Goal: Transaction & Acquisition: Purchase product/service

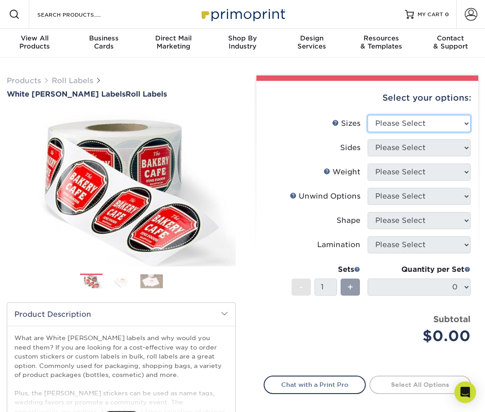
click at [463, 125] on select "Please Select 1" x 1" 1" x 2" 1" x 2.5" 1" x 3" 1.5" x 1.5" 1.5" x 2.5" 1.5" x …" at bounding box center [418, 123] width 103 height 17
select select "4.00x4.00"
click at [367, 115] on select "Please Select 1" x 1" 1" x 2" 1" x 2.5" 1" x 3" 1.5" x 1.5" 1.5" x 2.5" 1.5" x …" at bounding box center [418, 123] width 103 height 17
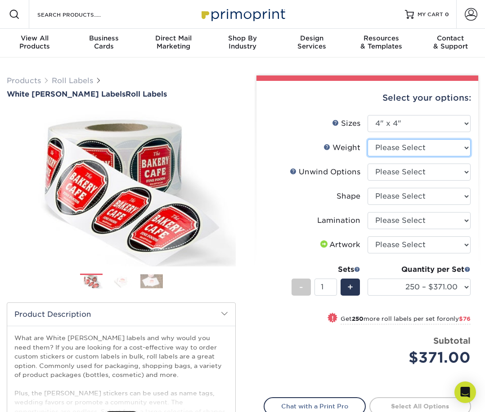
click at [436, 148] on select "Please Select WHBOPP" at bounding box center [418, 147] width 103 height 17
select select "WHBOPP"
click at [367, 139] on select "Please Select WHBOPP" at bounding box center [418, 147] width 103 height 17
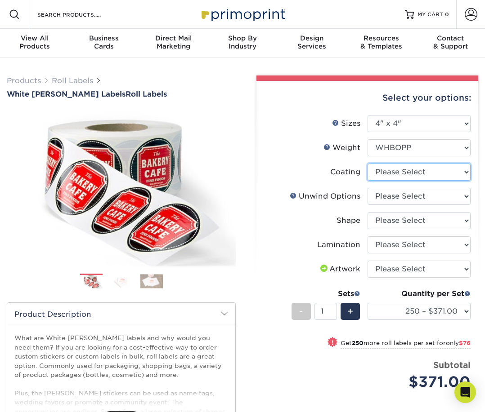
click at [427, 174] on select at bounding box center [418, 172] width 103 height 17
select select "3e7618de-abca-4bda-9f97-8b9129e913d8"
click at [367, 164] on select at bounding box center [418, 172] width 103 height 17
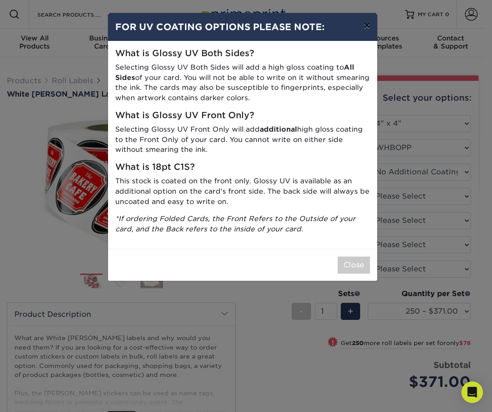
click at [367, 28] on button "×" at bounding box center [366, 25] width 21 height 25
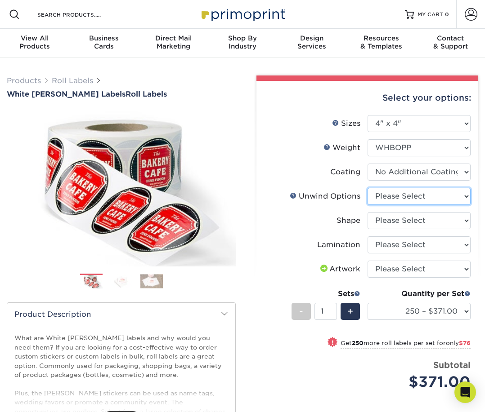
click at [425, 193] on select "Please Select Not Important Off Top (Direction #1) Off Bottom (Direction #2) Of…" at bounding box center [418, 196] width 103 height 17
select select "d16c2772-aac7-41d6-a124-047cd7375882"
click at [367, 188] on select "Please Select Not Important Off Top (Direction #1) Off Bottom (Direction #2) Of…" at bounding box center [418, 196] width 103 height 17
click at [410, 222] on select "Please Select Circle Square Custom" at bounding box center [418, 220] width 103 height 17
select select "45da2917-4b7b-46f1-becf-14d45dfff804"
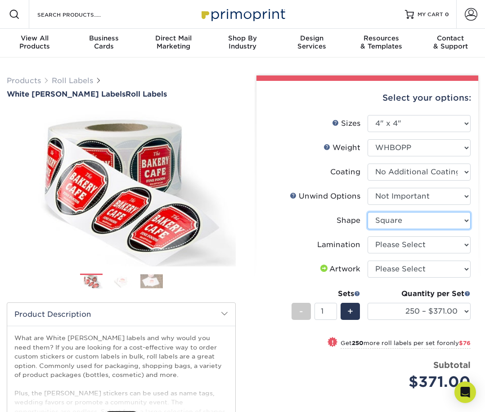
click at [367, 212] on select "Please Select Circle Square Custom" at bounding box center [418, 220] width 103 height 17
click at [420, 248] on select "Please Select No Lamination Silk" at bounding box center [418, 245] width 103 height 17
select select "eff8cfea-abf7-4cab-a64a-391be13b3076"
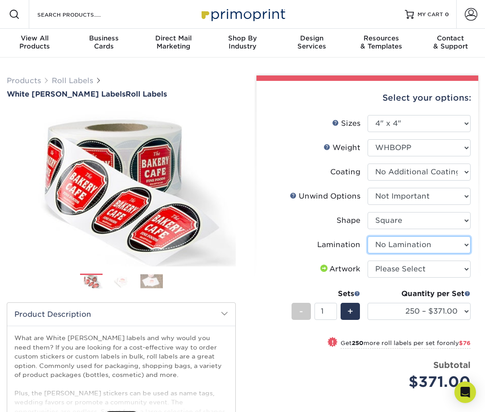
click at [367, 237] on select "Please Select No Lamination Silk" at bounding box center [418, 245] width 103 height 17
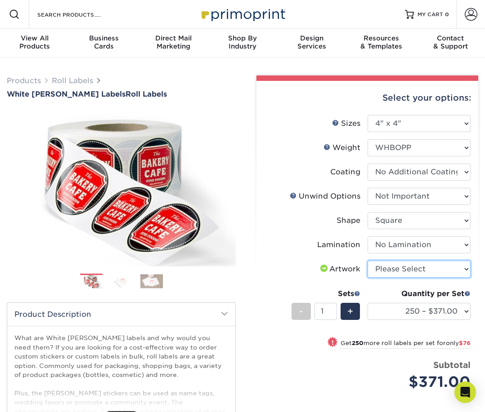
click at [413, 271] on select "Please Select I will upload files I need a design - $50" at bounding box center [418, 269] width 103 height 17
select select "upload"
click at [367, 261] on select "Please Select I will upload files I need a design - $50" at bounding box center [418, 269] width 103 height 17
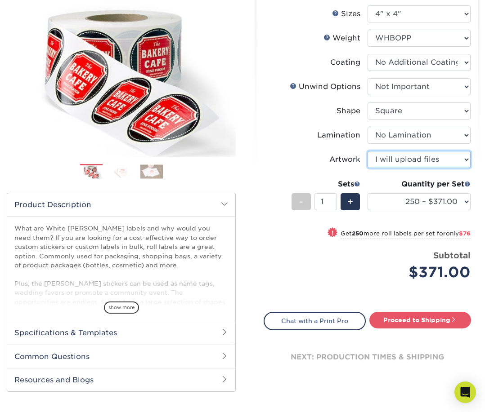
scroll to position [135, 0]
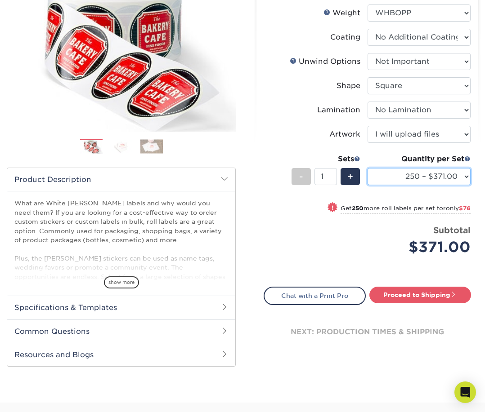
click at [464, 176] on select "250 – $371.00 500 – $447.00 1000 – $520.00 2500 – $702.00 5000 – $891.00 10000 …" at bounding box center [418, 176] width 103 height 17
click at [294, 229] on div "Price per set $371.00" at bounding box center [315, 241] width 103 height 34
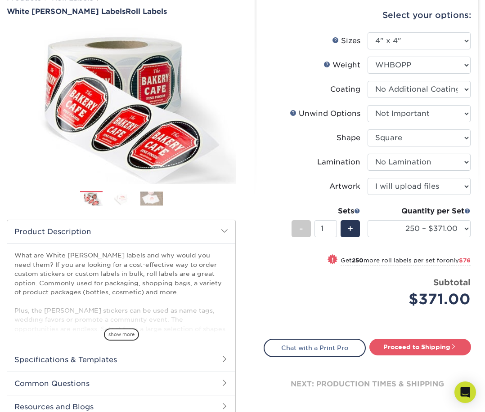
scroll to position [0, 0]
